Goal: Find specific page/section: Find specific page/section

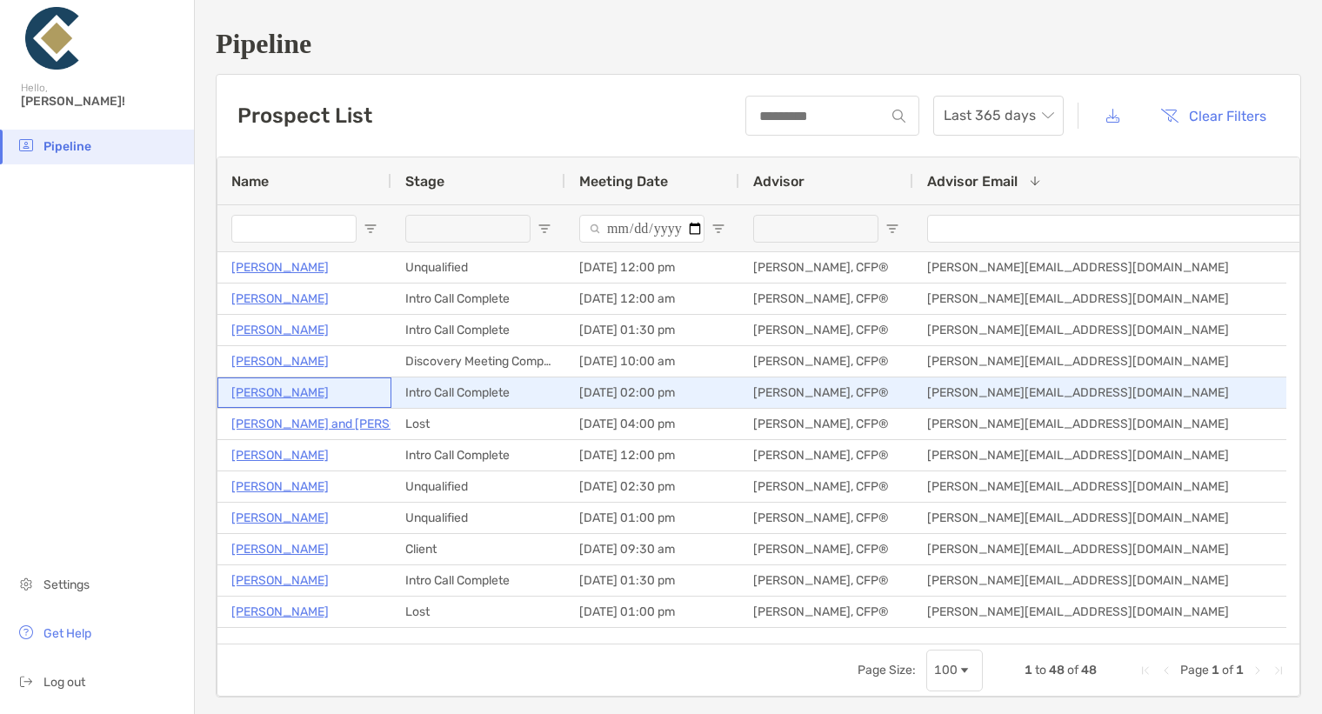
click at [251, 387] on p "[PERSON_NAME]" at bounding box center [279, 393] width 97 height 22
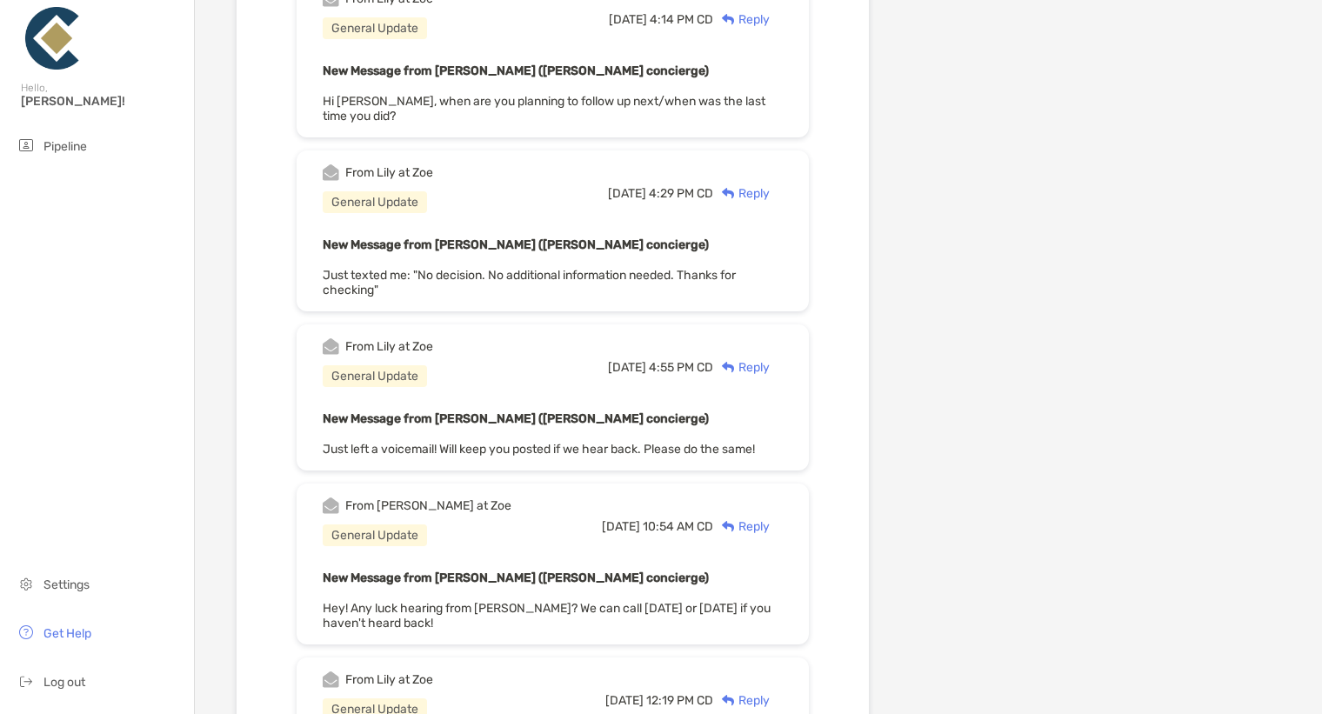
scroll to position [751, 0]
